Goal: Task Accomplishment & Management: Manage account settings

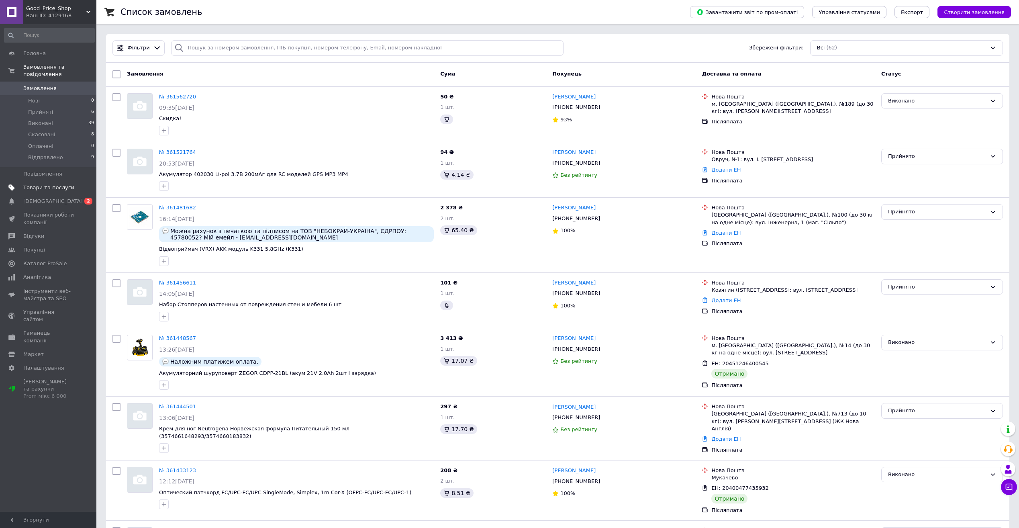
click at [72, 186] on link "Товари та послуги" at bounding box center [49, 188] width 99 height 14
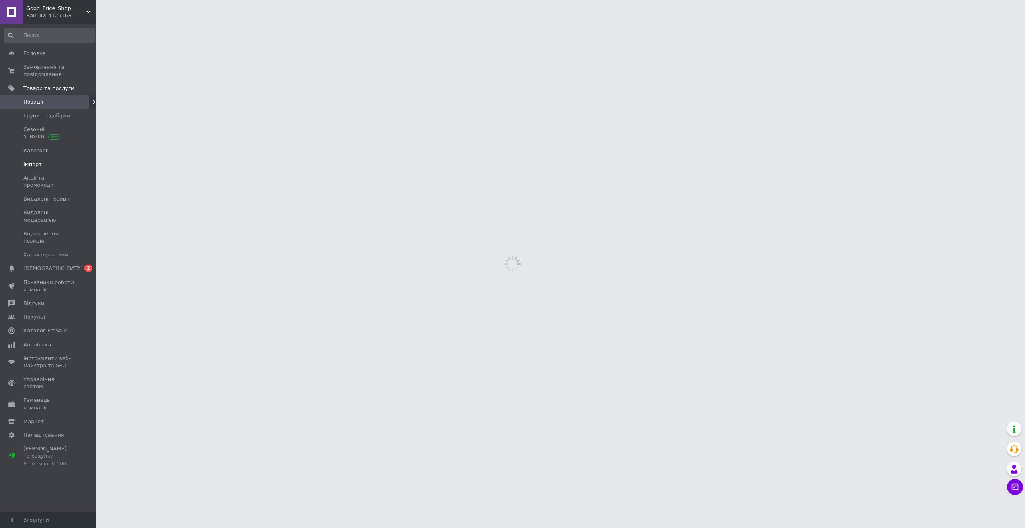
click at [75, 165] on span at bounding box center [85, 164] width 22 height 7
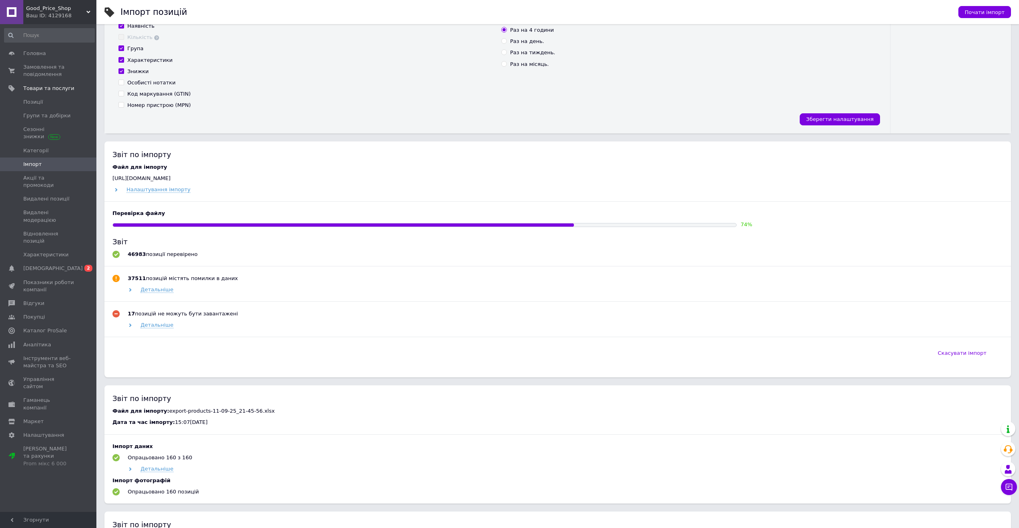
scroll to position [241, 0]
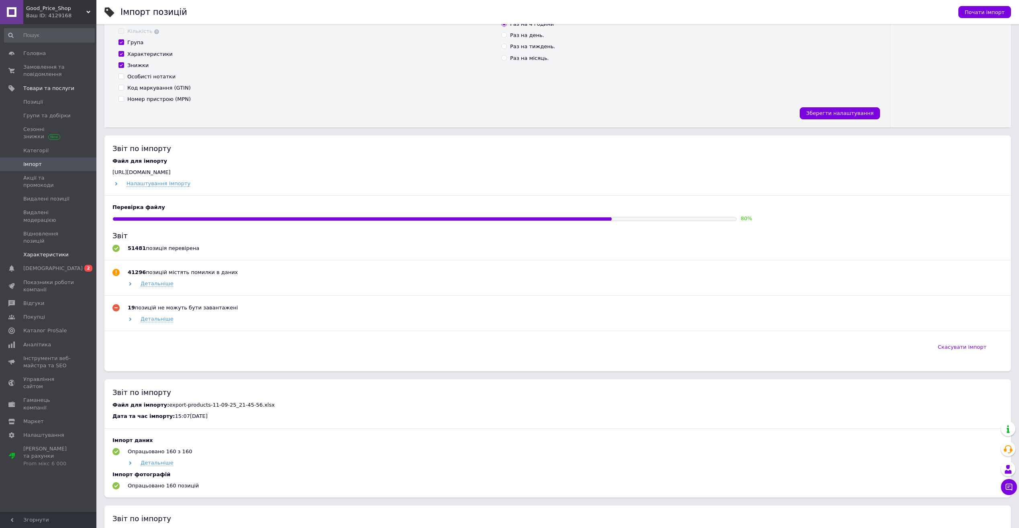
click at [40, 248] on link "Характеристики" at bounding box center [49, 255] width 99 height 14
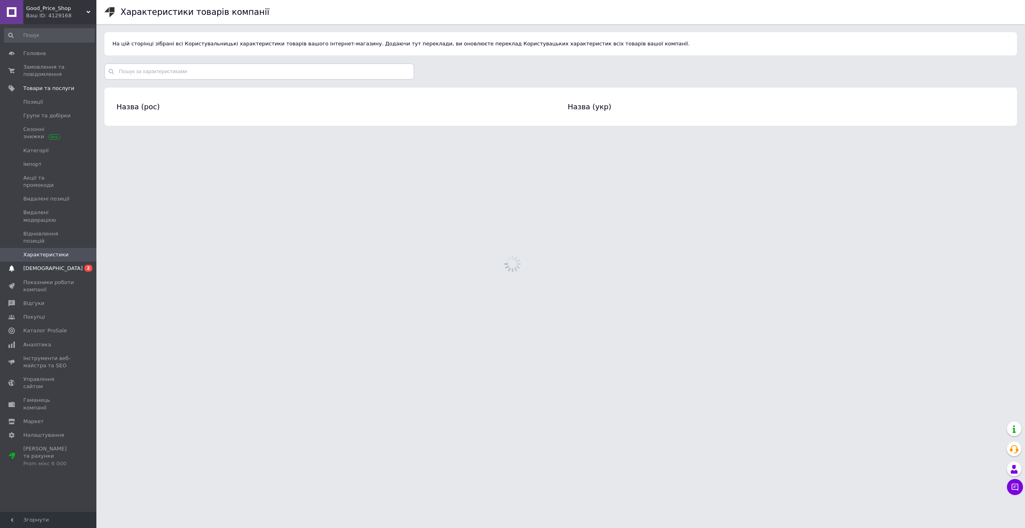
click at [41, 265] on span "[DEMOGRAPHIC_DATA]" at bounding box center [52, 268] width 59 height 7
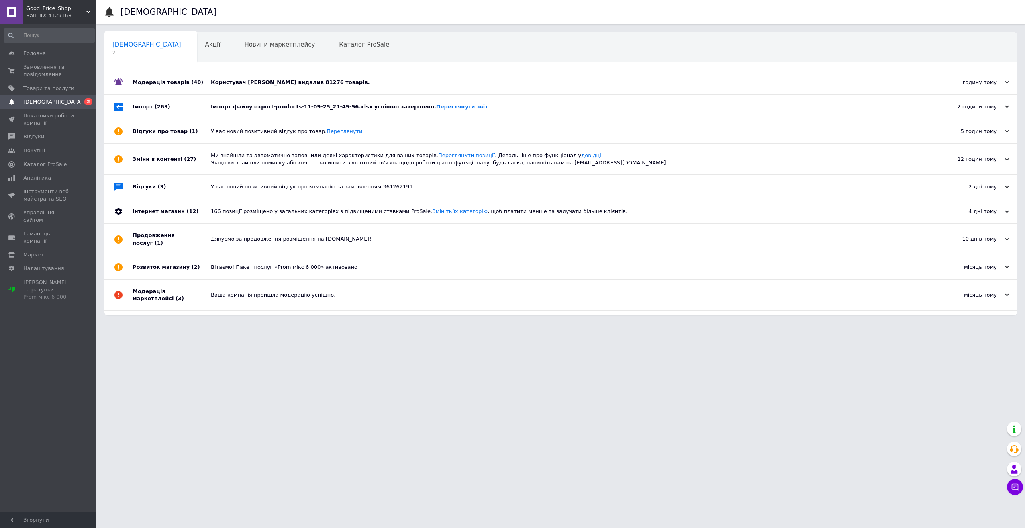
click at [244, 106] on div "Імпорт файлу export-products-11-09-25_21-45-56.xlsx успішно завершено. Переглян…" at bounding box center [570, 106] width 718 height 7
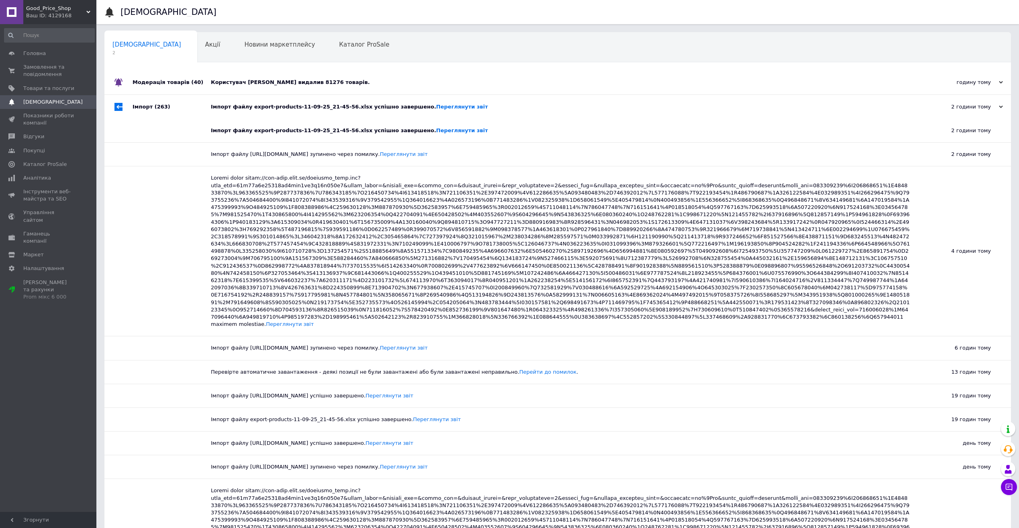
click at [224, 85] on div "Користувач [PERSON_NAME] видалив 81276 товарів." at bounding box center [567, 82] width 712 height 7
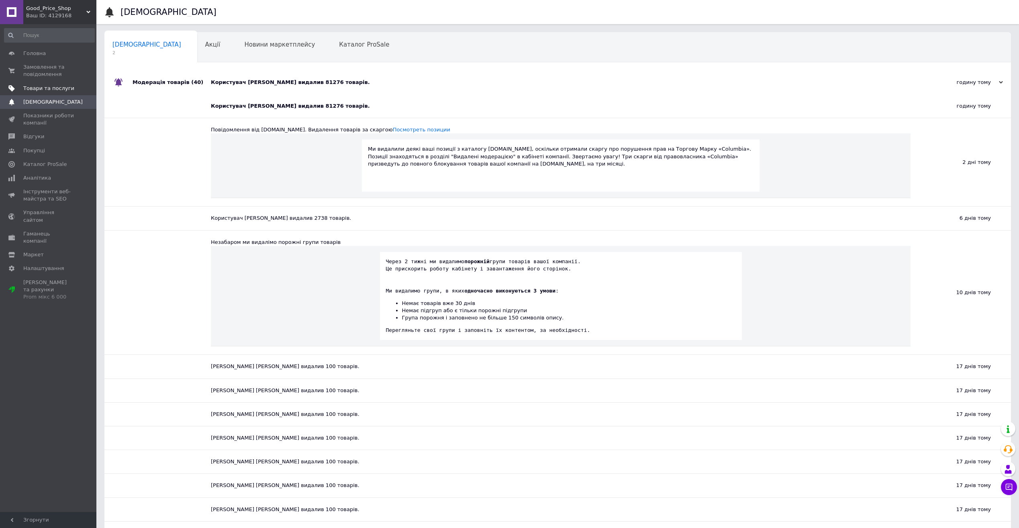
click at [57, 89] on span "Товари та послуги" at bounding box center [48, 88] width 51 height 7
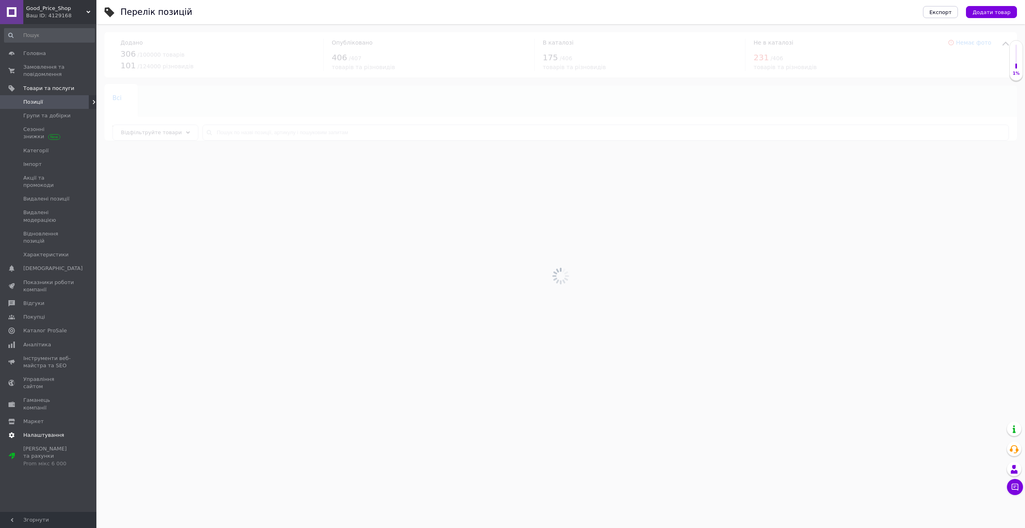
click at [39, 432] on span "Налаштування" at bounding box center [43, 435] width 41 height 7
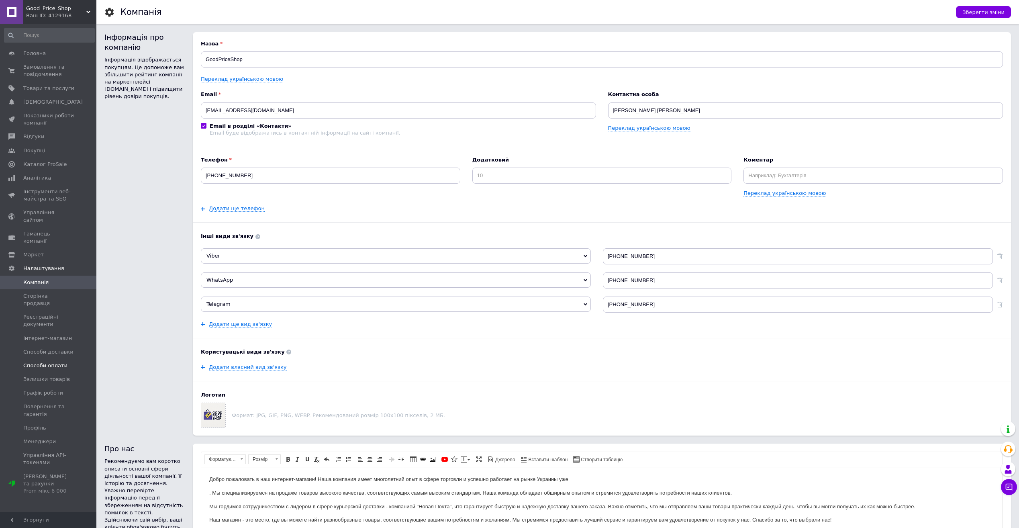
click at [53, 362] on span "Способи оплати" at bounding box center [45, 365] width 44 height 7
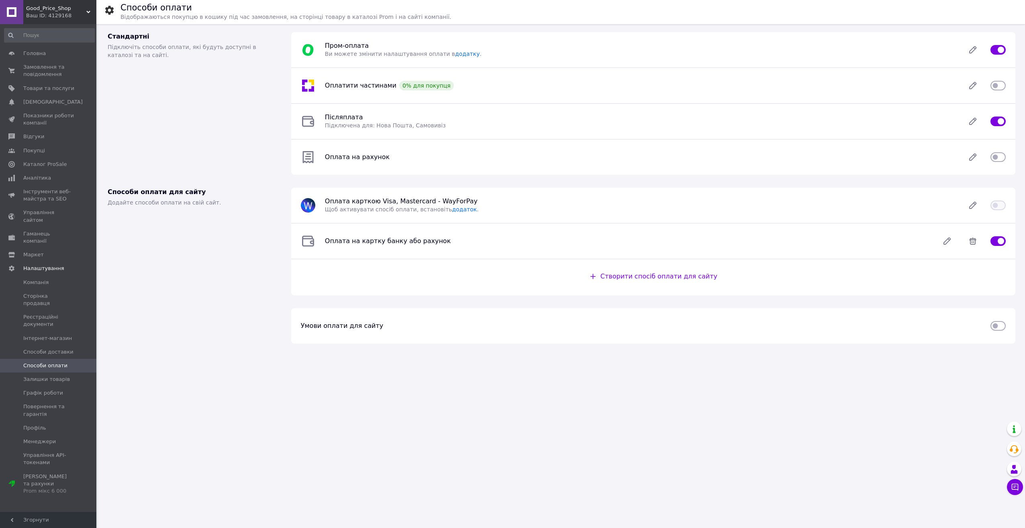
click at [335, 50] on div "Пром-оплата   Ви можете змінити налаштування оплати в додатку ." at bounding box center [640, 50] width 640 height 16
click at [334, 49] on span "Пром-оплата" at bounding box center [347, 46] width 44 height 8
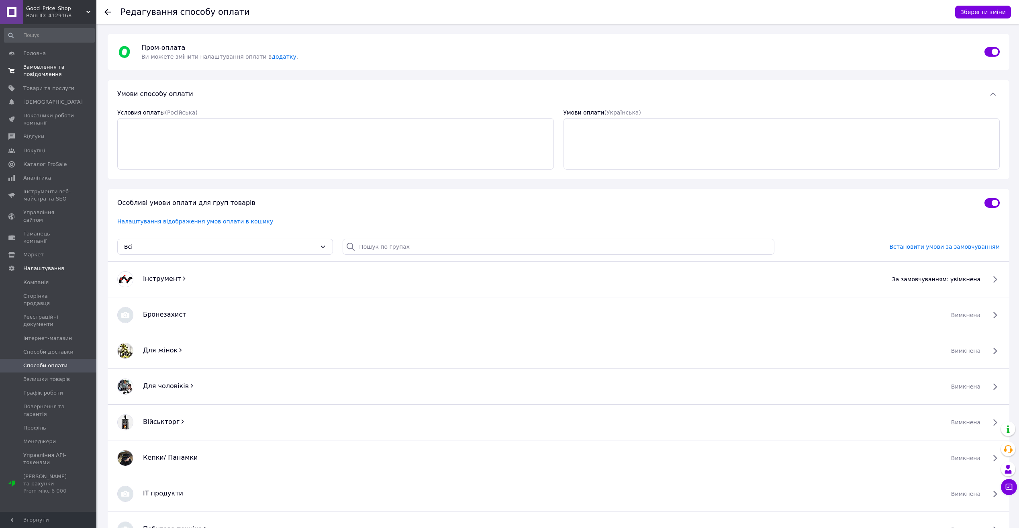
click at [57, 69] on span "Замовлення та повідомлення" at bounding box center [48, 70] width 51 height 14
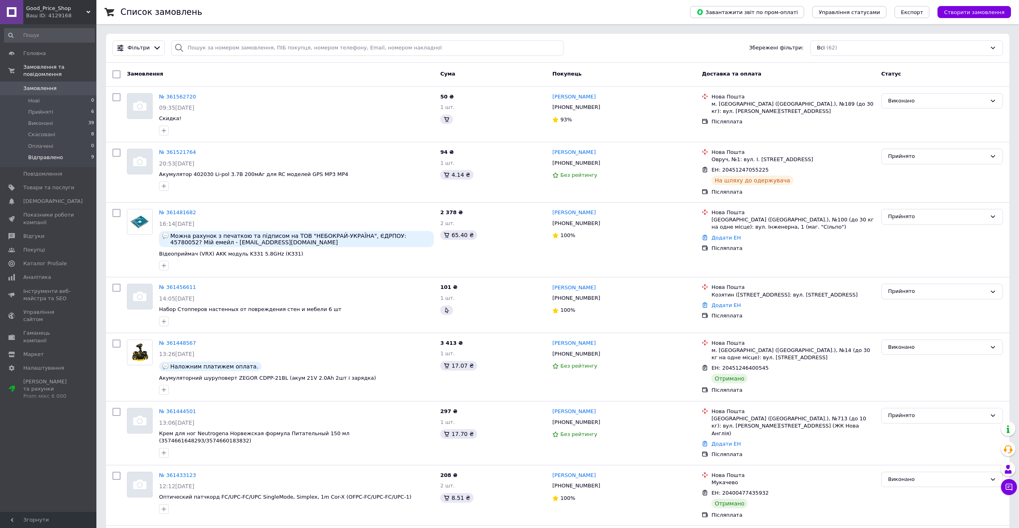
click at [57, 154] on span "Відправлено" at bounding box center [45, 157] width 35 height 7
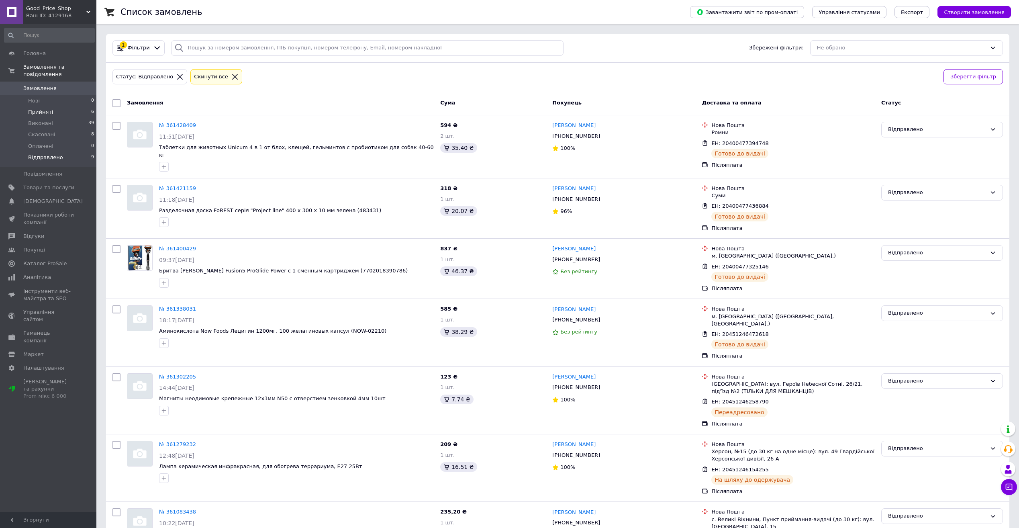
click at [38, 108] on span "Прийняті" at bounding box center [40, 111] width 25 height 7
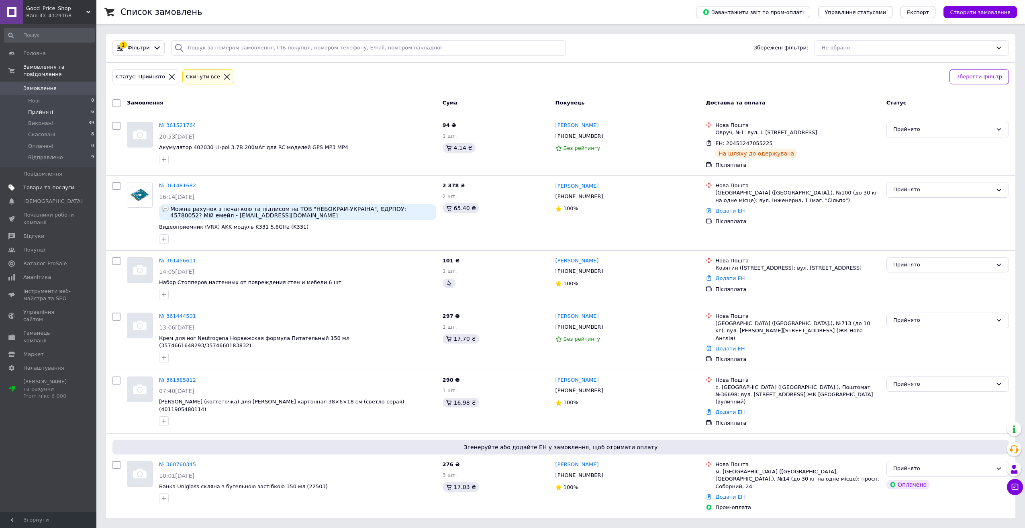
click at [53, 184] on span "Товари та послуги" at bounding box center [48, 187] width 51 height 7
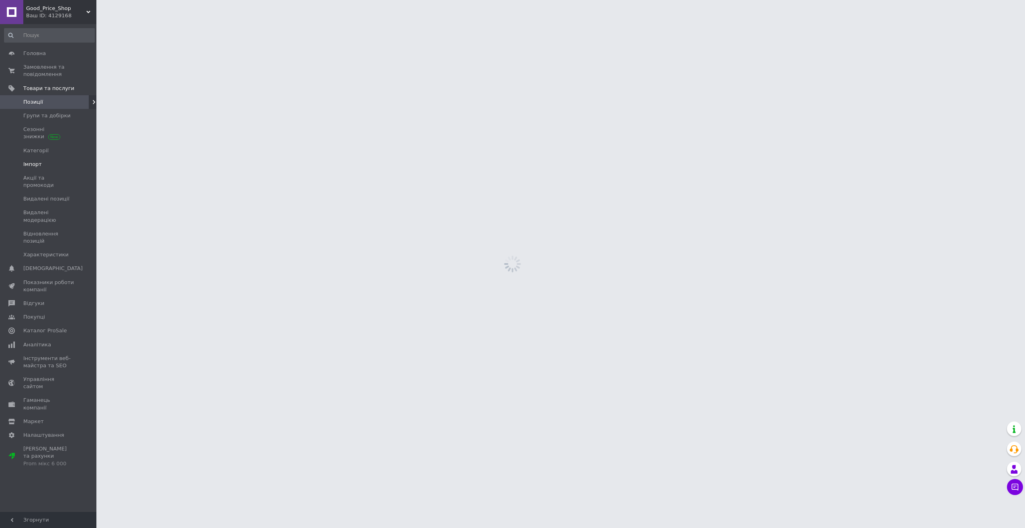
click at [39, 164] on span "Імпорт" at bounding box center [32, 164] width 18 height 7
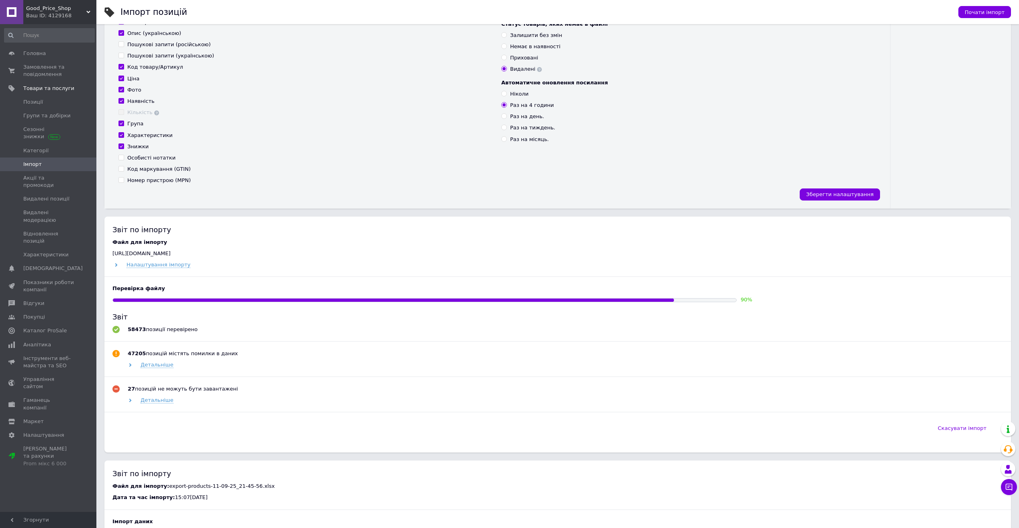
scroll to position [161, 0]
click at [186, 218] on div "Звіт по імпорту Файл для імпорту [URL][DOMAIN_NAME] Налаштування імпорту Переві…" at bounding box center [557, 334] width 907 height 236
click at [47, 72] on span "Замовлення та повідомлення" at bounding box center [48, 70] width 51 height 14
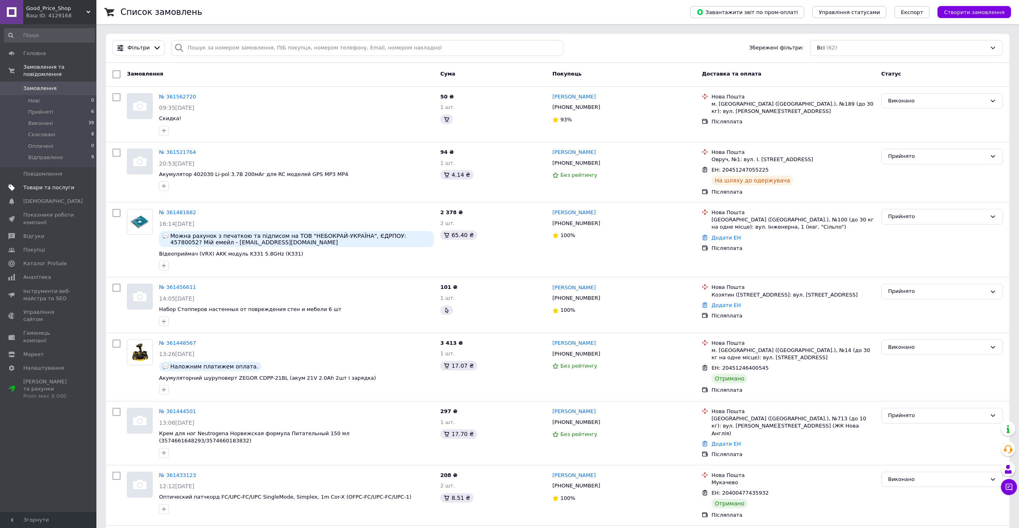
click at [49, 184] on span "Товари та послуги" at bounding box center [48, 187] width 51 height 7
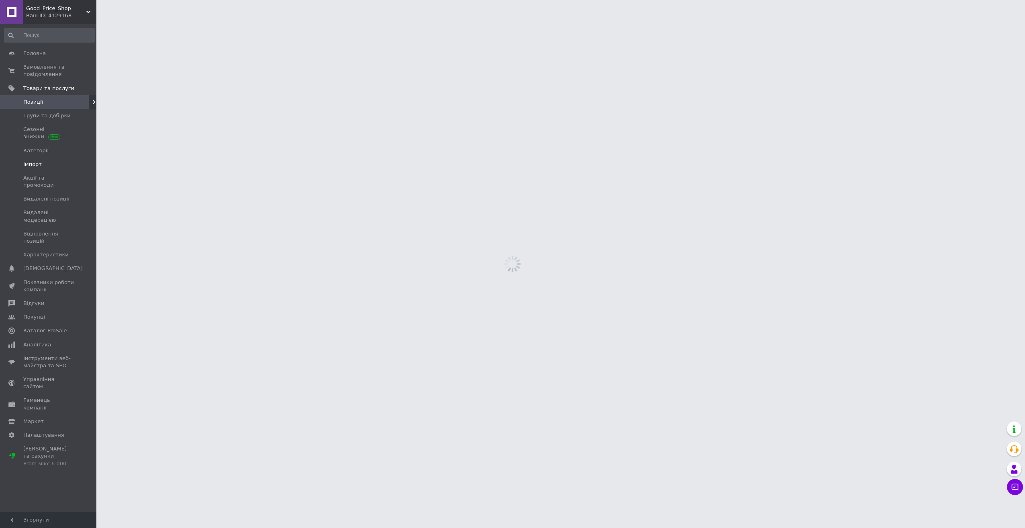
click at [50, 170] on link "Імпорт" at bounding box center [49, 165] width 99 height 14
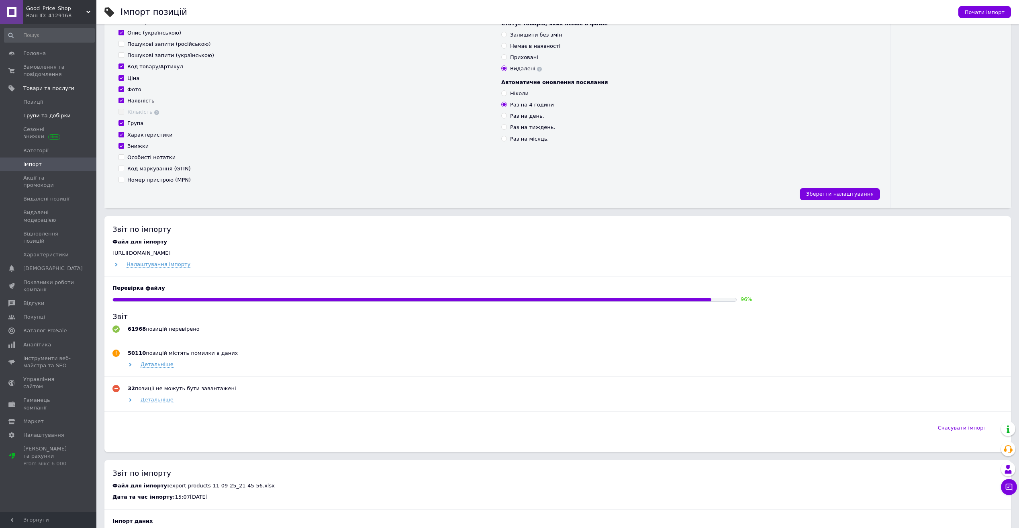
scroll to position [161, 0]
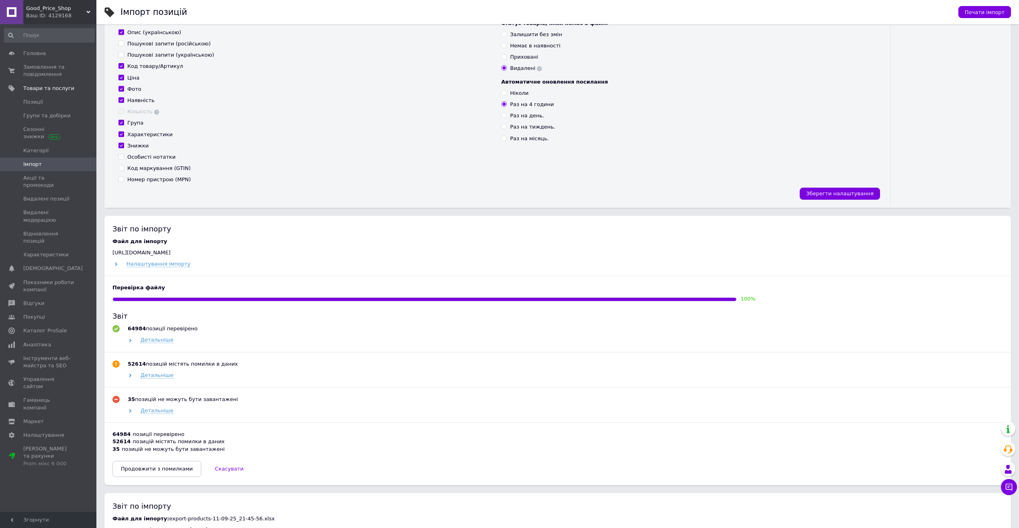
click at [342, 231] on div "Звіт по імпорту" at bounding box center [558, 229] width 891 height 10
click at [138, 474] on button "Продовжити з помилками" at bounding box center [157, 469] width 89 height 16
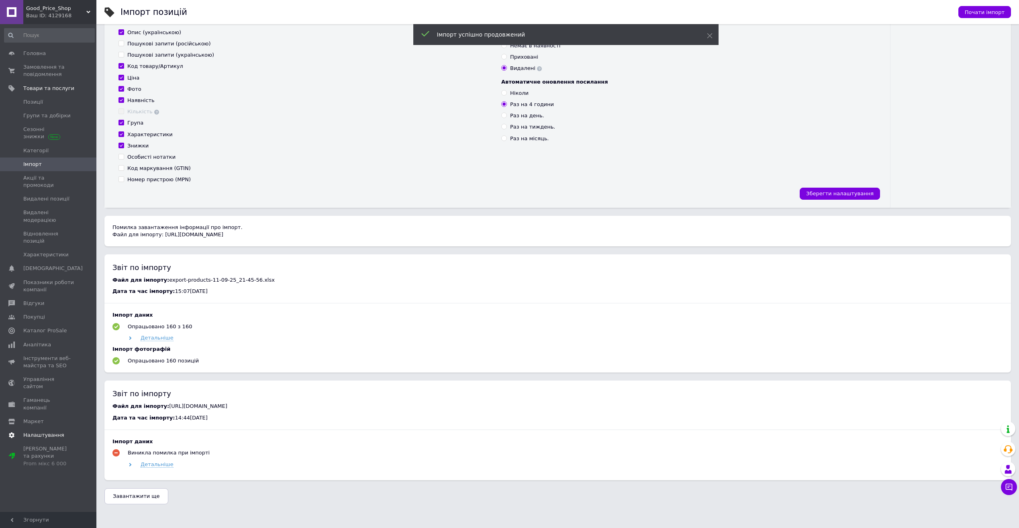
click at [39, 432] on span "Налаштування" at bounding box center [43, 435] width 41 height 7
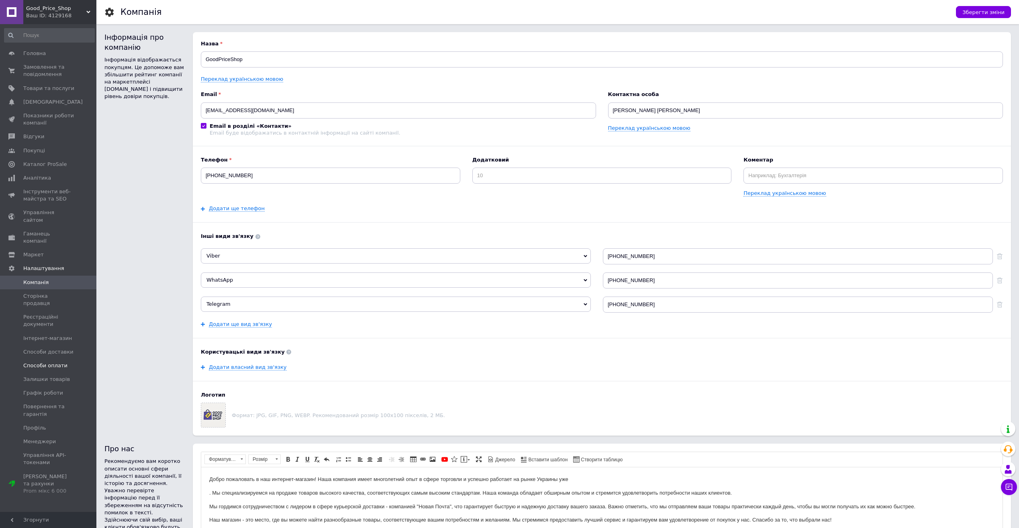
click at [69, 362] on span "Способи оплати" at bounding box center [48, 365] width 51 height 7
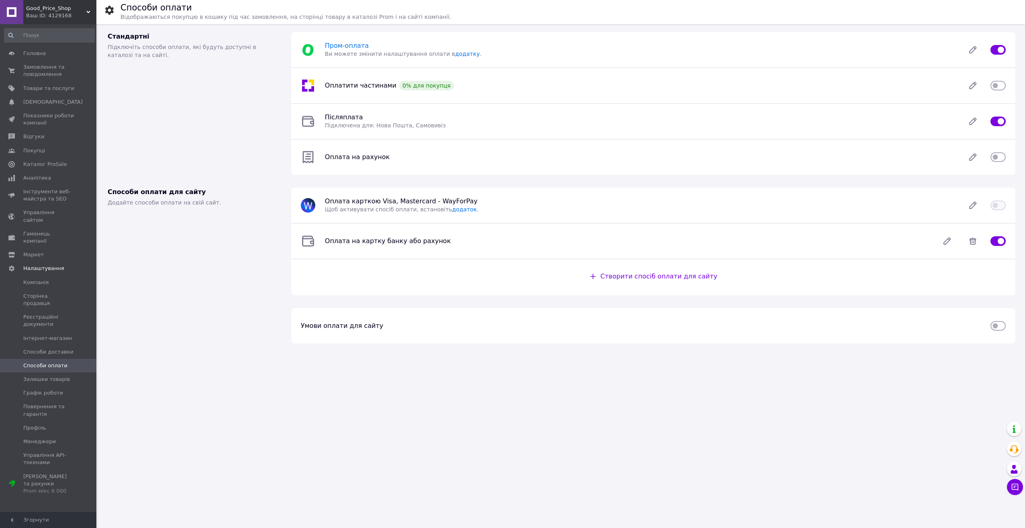
click at [347, 49] on span "Пром-оплата" at bounding box center [347, 46] width 44 height 8
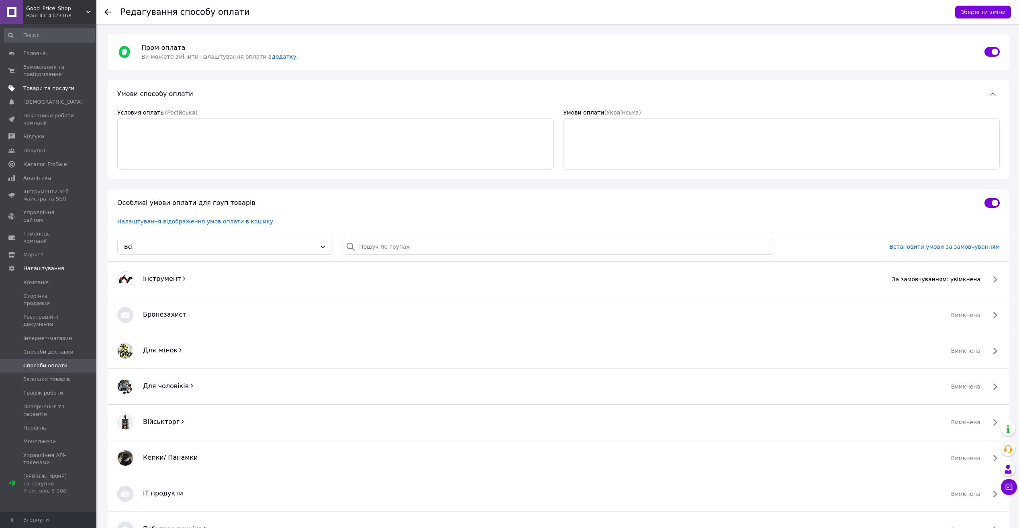
click at [39, 83] on link "Товари та послуги" at bounding box center [49, 89] width 99 height 14
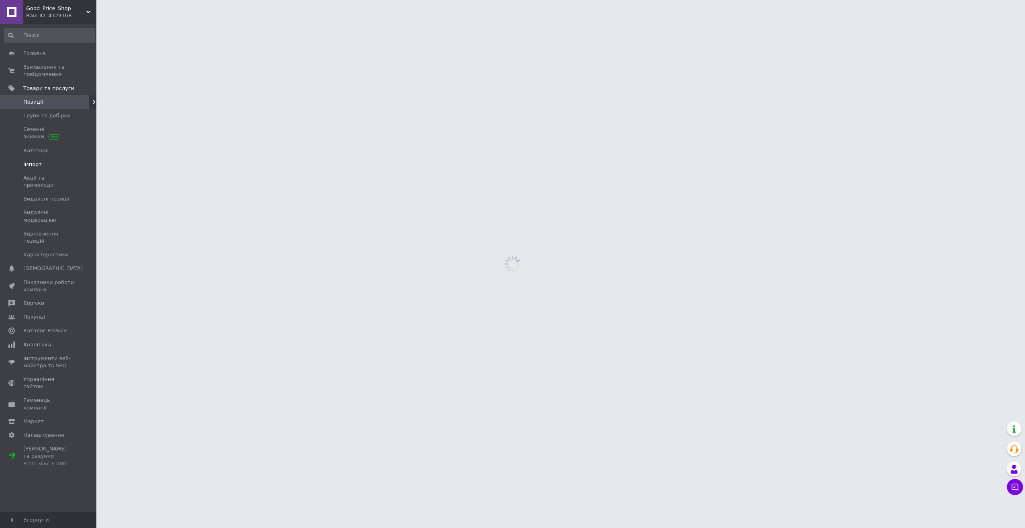
click at [37, 164] on span "Імпорт" at bounding box center [32, 164] width 18 height 7
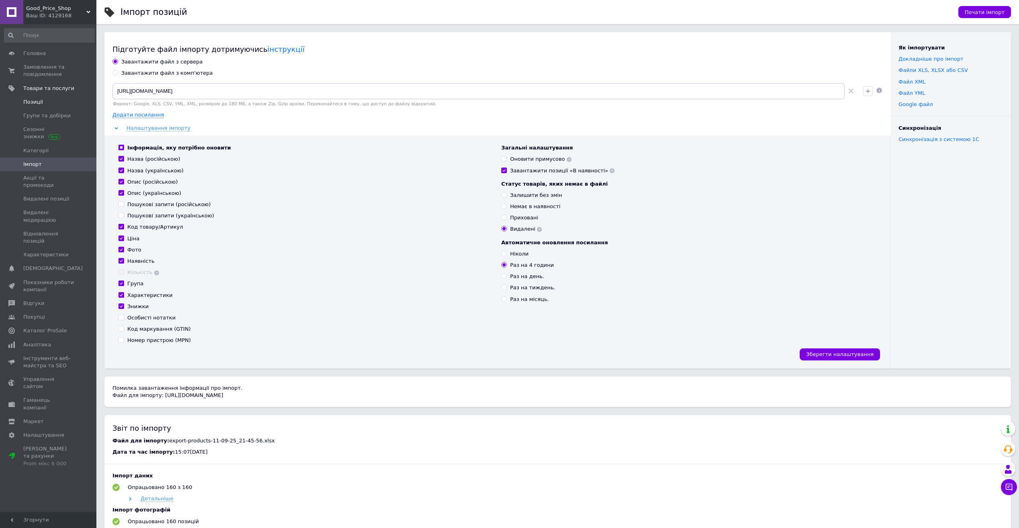
click at [57, 100] on span "Позиції" at bounding box center [48, 101] width 51 height 7
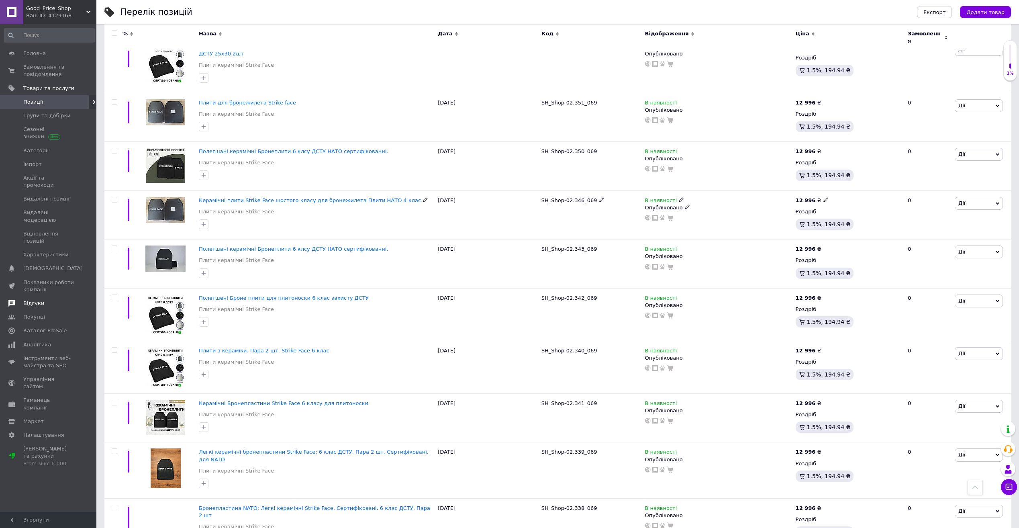
scroll to position [1527, 0]
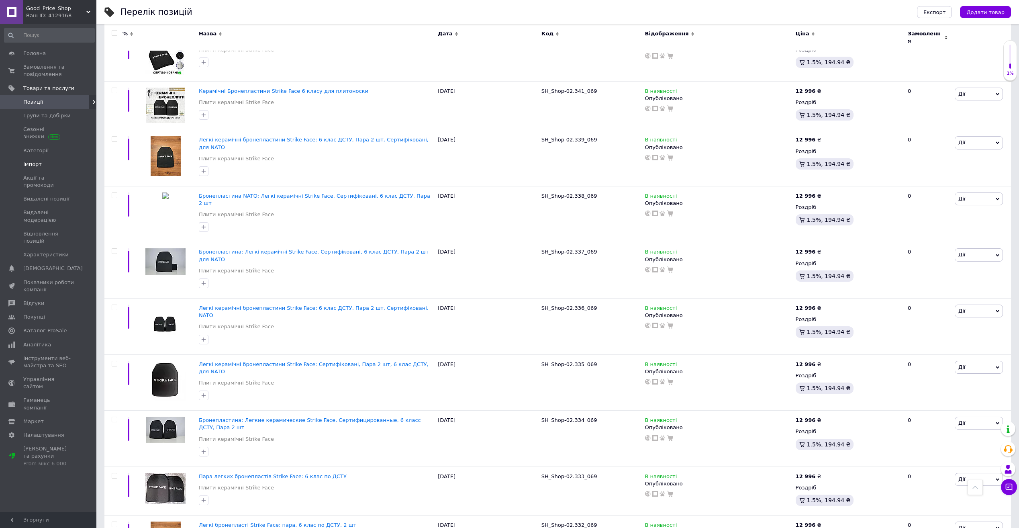
click at [51, 159] on link "Імпорт" at bounding box center [49, 165] width 99 height 14
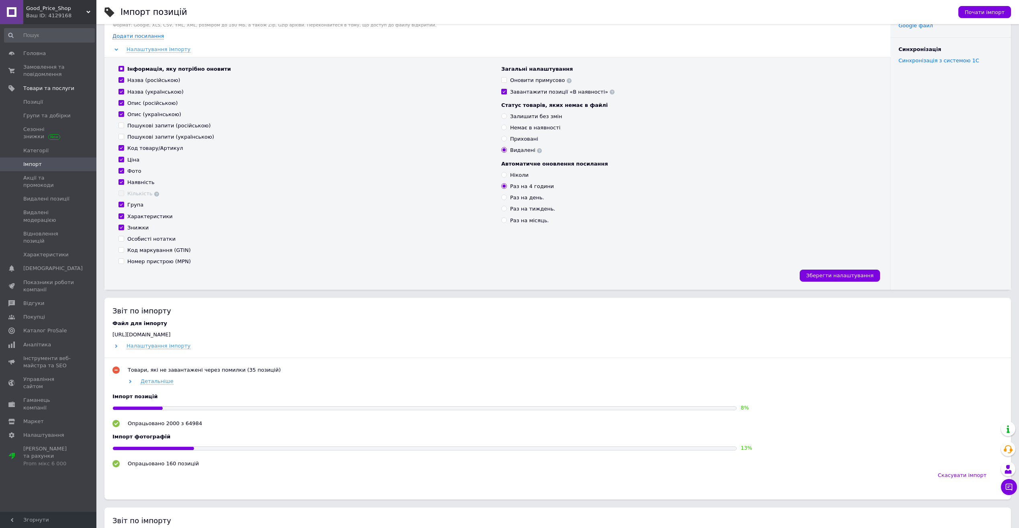
scroll to position [80, 0]
